Goal: Transaction & Acquisition: Register for event/course

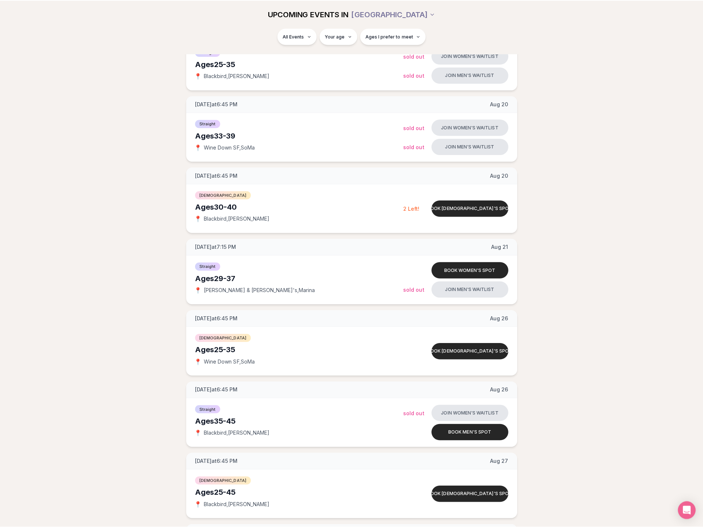
scroll to position [147, 0]
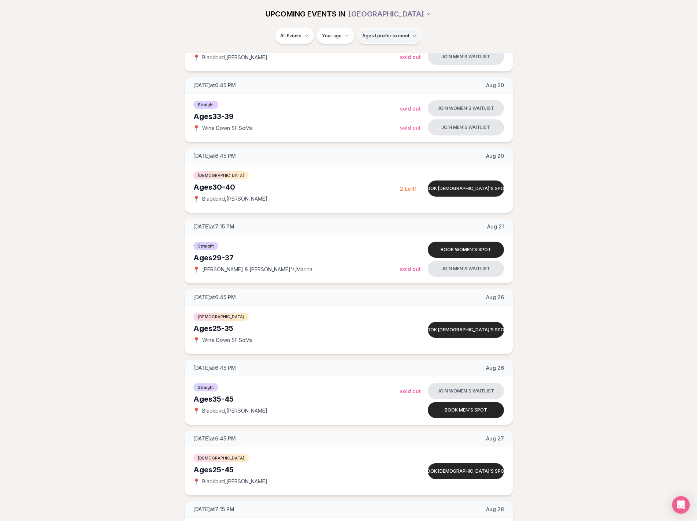
click at [401, 36] on span "Ages I prefer to meet" at bounding box center [385, 36] width 47 height 6
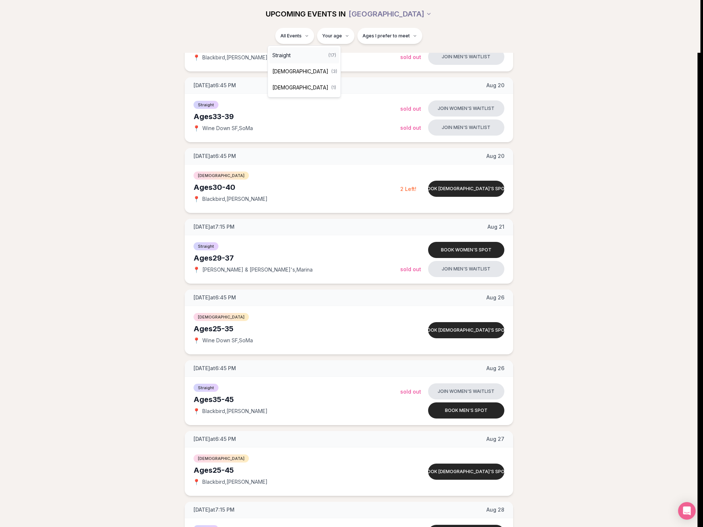
click at [292, 55] on div "Straight ( 17 )" at bounding box center [304, 55] width 70 height 16
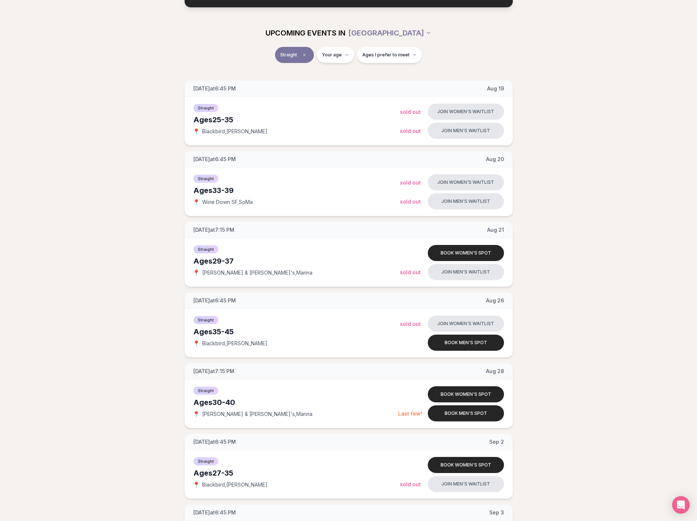
scroll to position [73, 0]
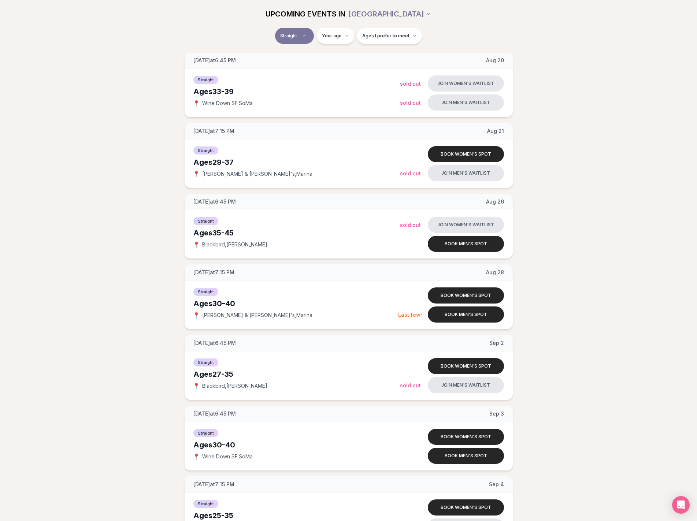
scroll to position [183, 0]
